Goal: Transaction & Acquisition: Purchase product/service

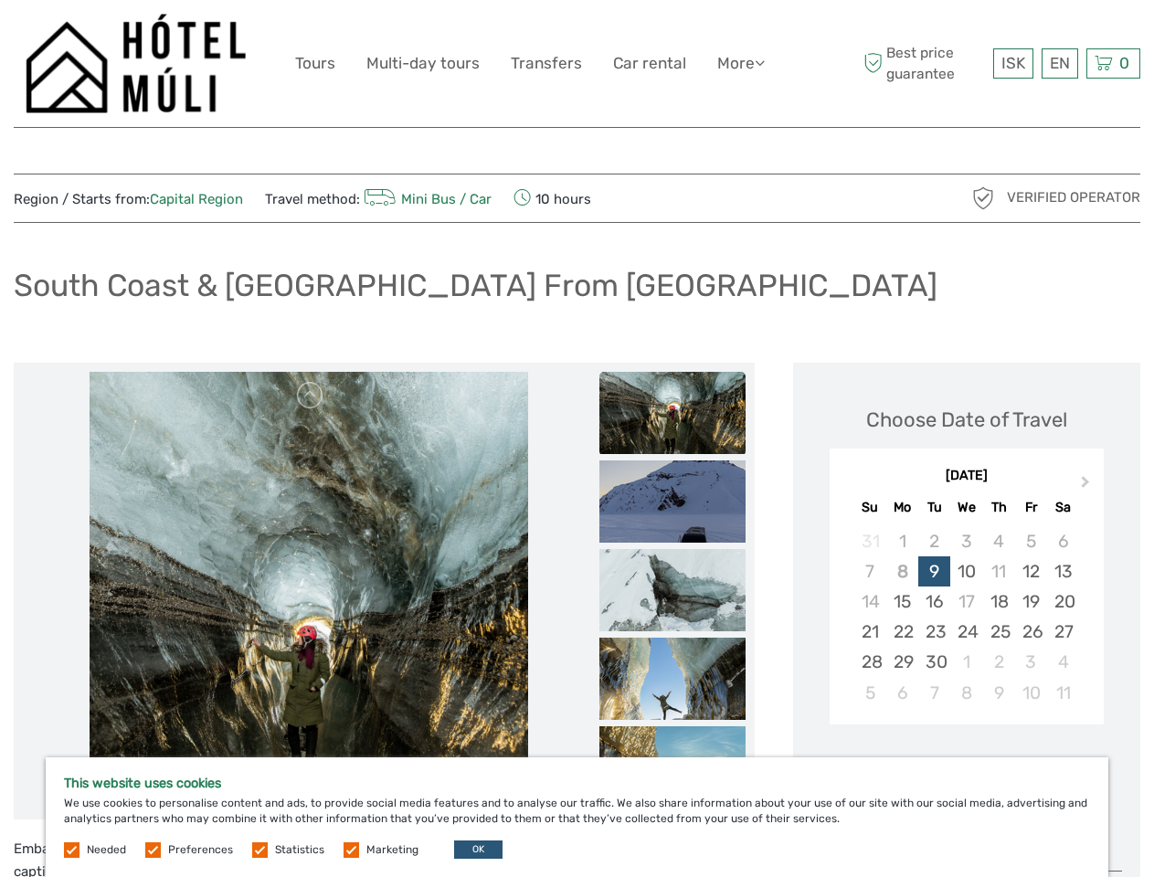
click at [739, 63] on link "More" at bounding box center [741, 63] width 48 height 26
click at [761, 62] on icon at bounding box center [760, 63] width 10 height 16
click at [1012, 63] on span "ISK" at bounding box center [1013, 63] width 24 height 18
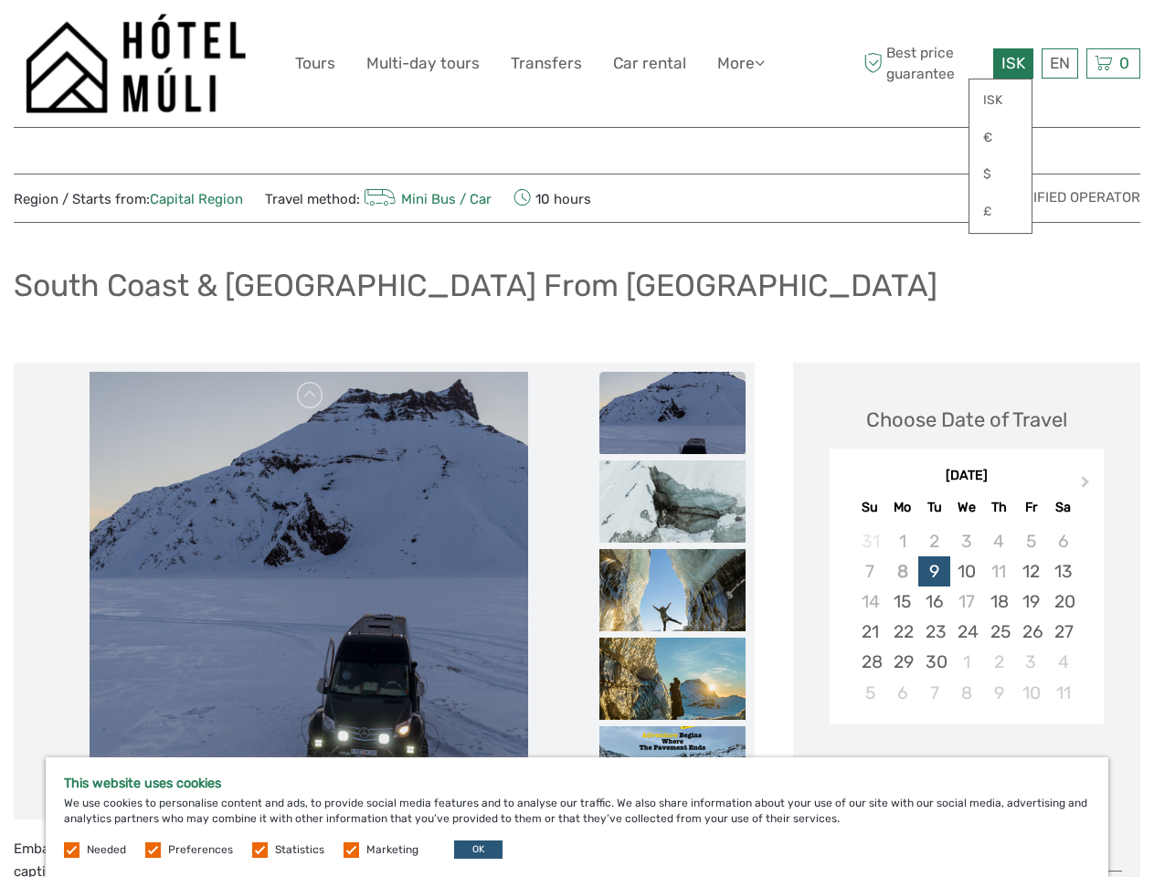
click at [1059, 63] on div "EN English Español Deutsch" at bounding box center [1059, 63] width 37 height 30
click at [1113, 63] on div "0 Items Total 0 ISK Checkout The shopping cart is empty." at bounding box center [1113, 63] width 54 height 30
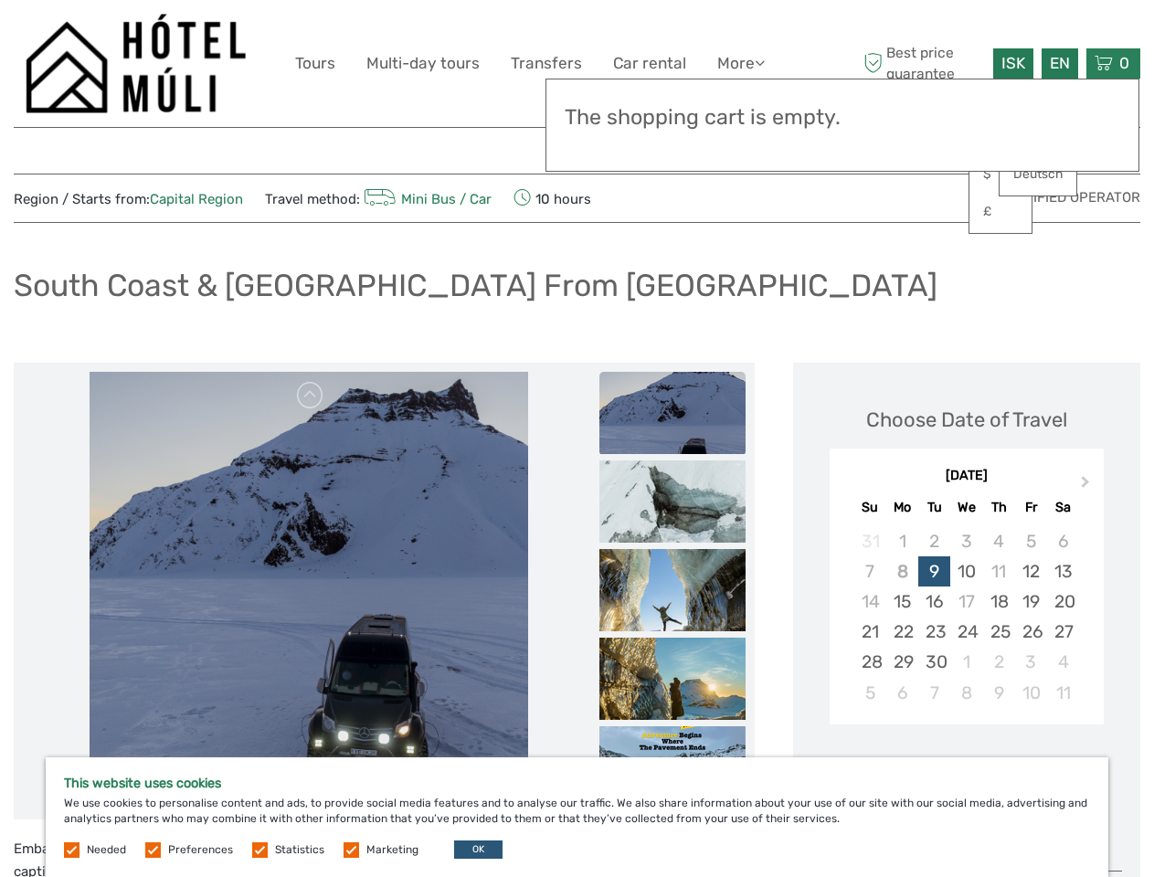
click at [320, 591] on img at bounding box center [309, 591] width 439 height 439
click at [322, 396] on link at bounding box center [310, 395] width 29 height 29
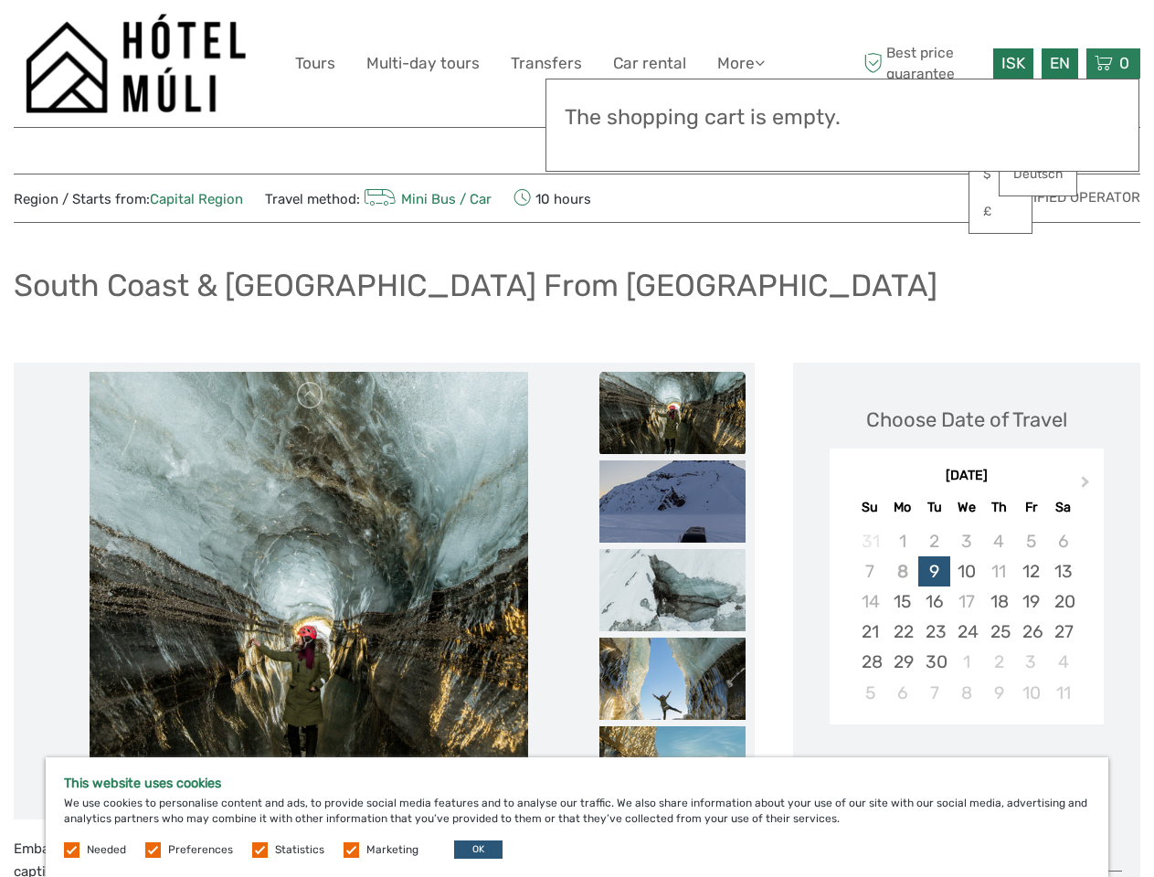
click at [695, 148] on div "Items Total 0 ISK Checkout The shopping cart is empty." at bounding box center [842, 125] width 594 height 93
click at [695, 147] on div "Items Total 0 ISK Checkout The shopping cart is empty." at bounding box center [842, 125] width 594 height 93
